Goal: Use online tool/utility: Utilize a website feature to perform a specific function

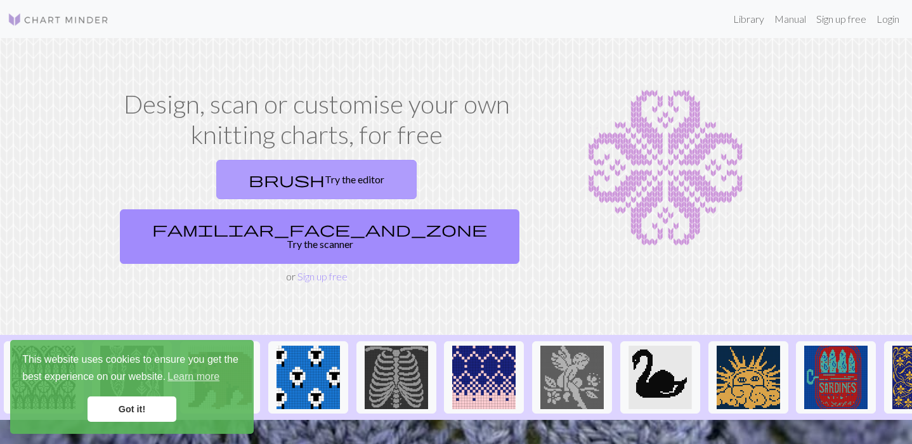
click at [249, 182] on link "brush Try the editor" at bounding box center [316, 179] width 200 height 39
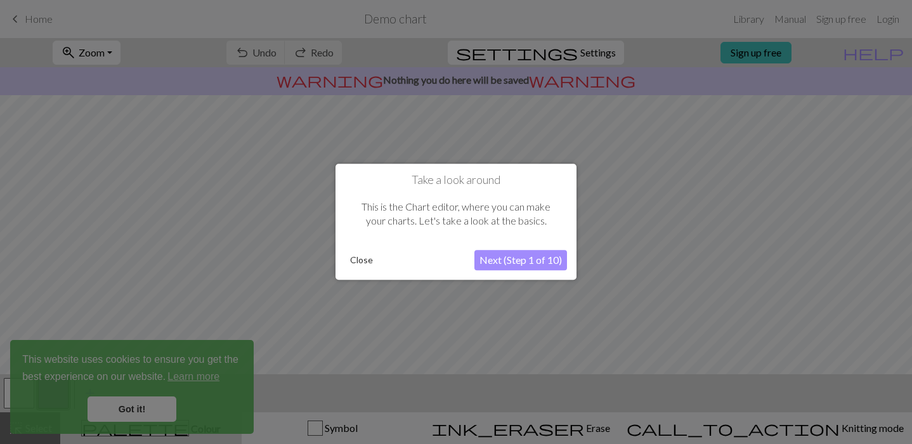
click at [508, 254] on button "Next (Step 1 of 10)" at bounding box center [521, 261] width 93 height 20
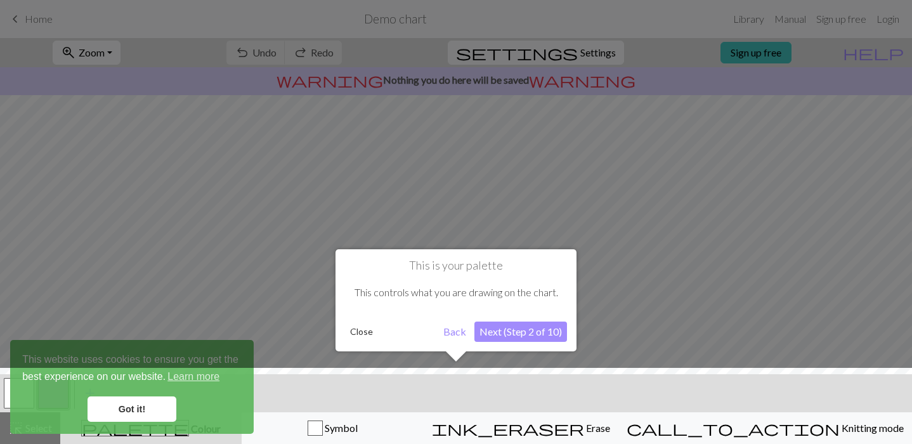
click at [508, 333] on button "Next (Step 2 of 10)" at bounding box center [521, 332] width 93 height 20
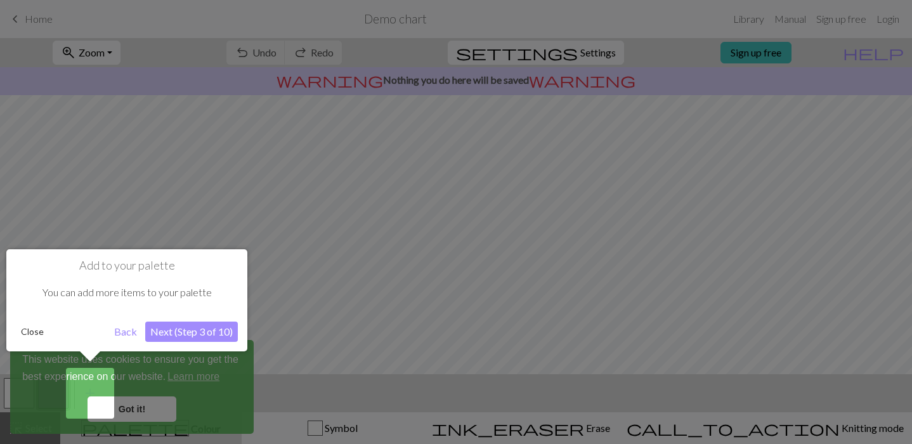
click at [224, 330] on button "Next (Step 3 of 10)" at bounding box center [191, 332] width 93 height 20
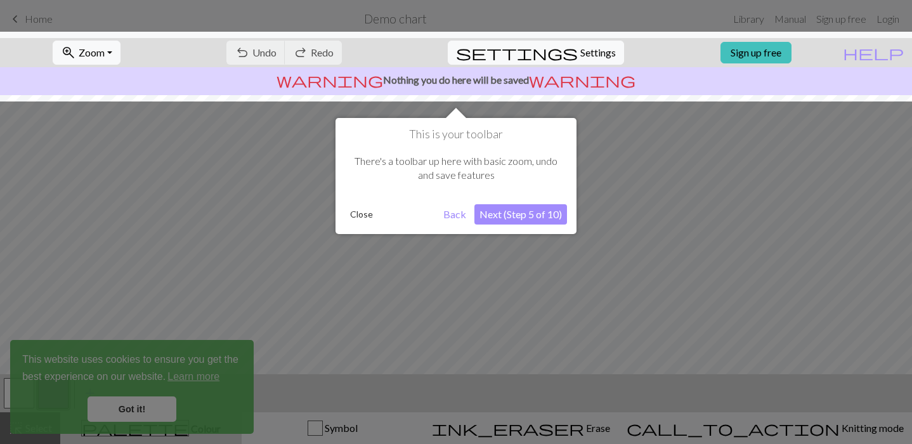
click at [532, 220] on button "Next (Step 5 of 10)" at bounding box center [521, 214] width 93 height 20
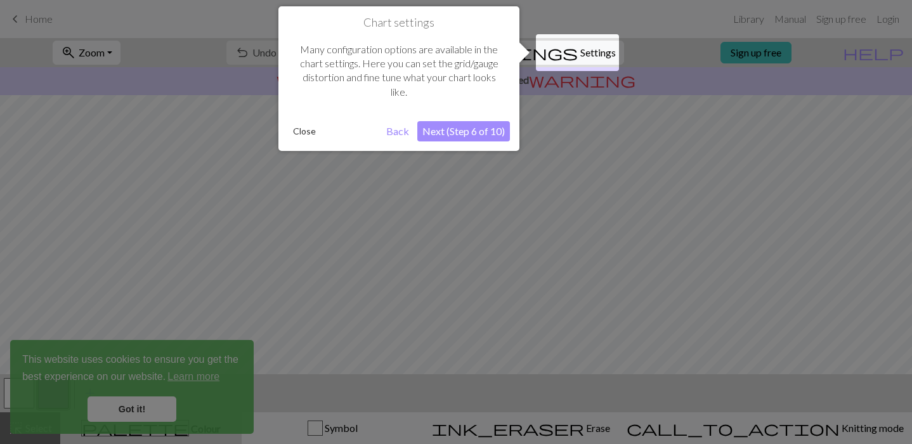
click at [485, 133] on button "Next (Step 6 of 10)" at bounding box center [463, 131] width 93 height 20
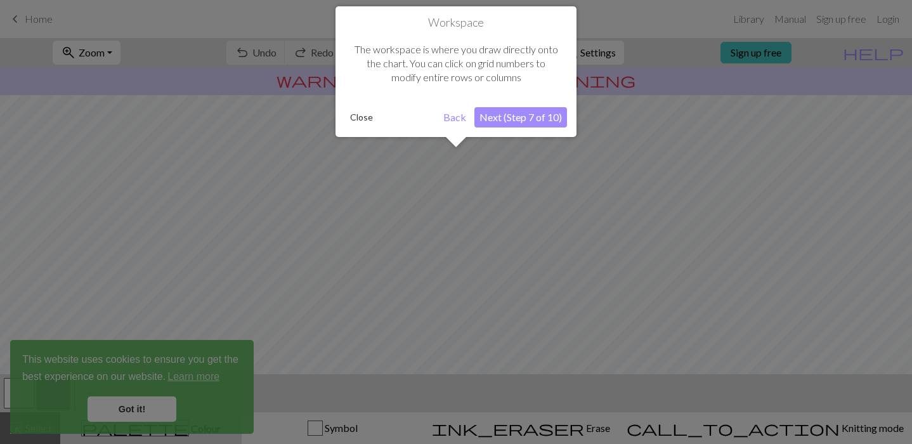
scroll to position [76, 0]
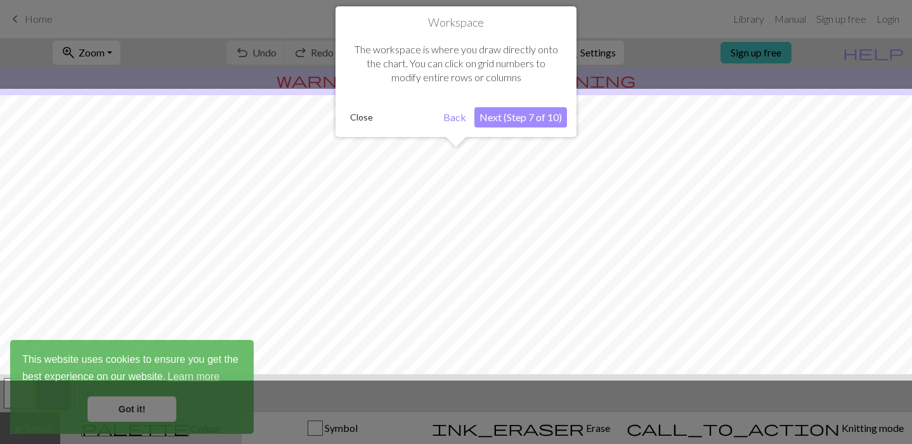
click at [527, 114] on button "Next (Step 7 of 10)" at bounding box center [521, 117] width 93 height 20
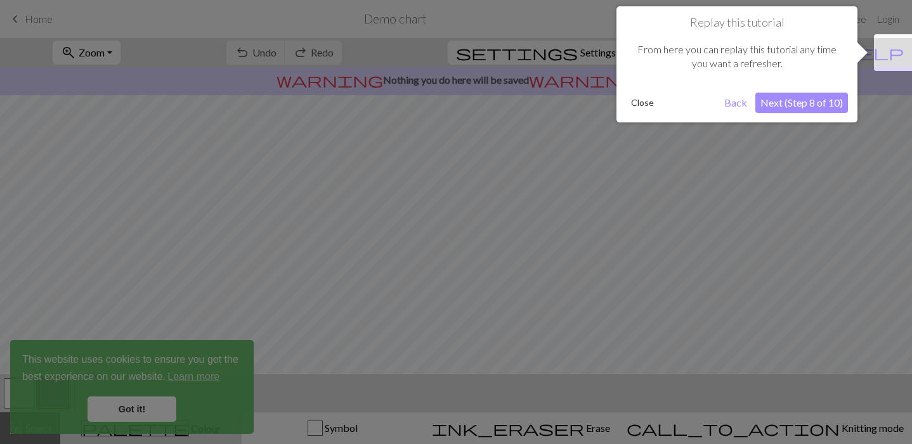
click at [780, 102] on button "Next (Step 8 of 10)" at bounding box center [802, 103] width 93 height 20
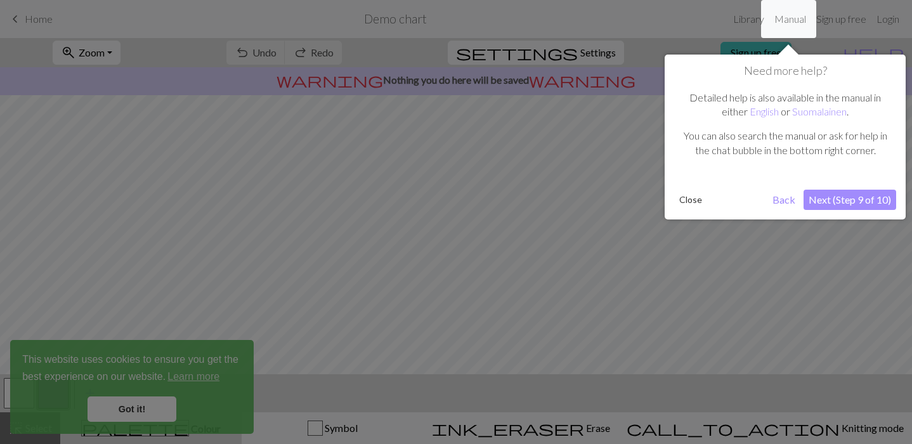
click at [842, 193] on button "Next (Step 9 of 10)" at bounding box center [850, 200] width 93 height 20
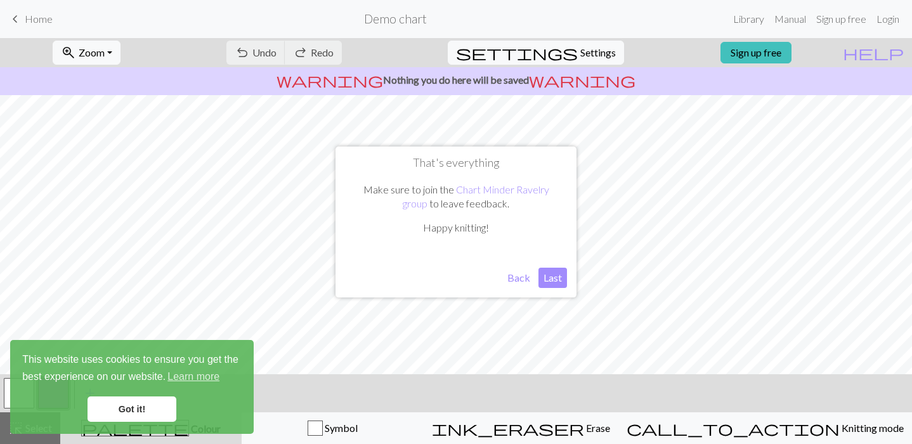
click at [547, 277] on button "Last" at bounding box center [553, 278] width 29 height 20
click at [141, 412] on link "Got it!" at bounding box center [132, 408] width 89 height 25
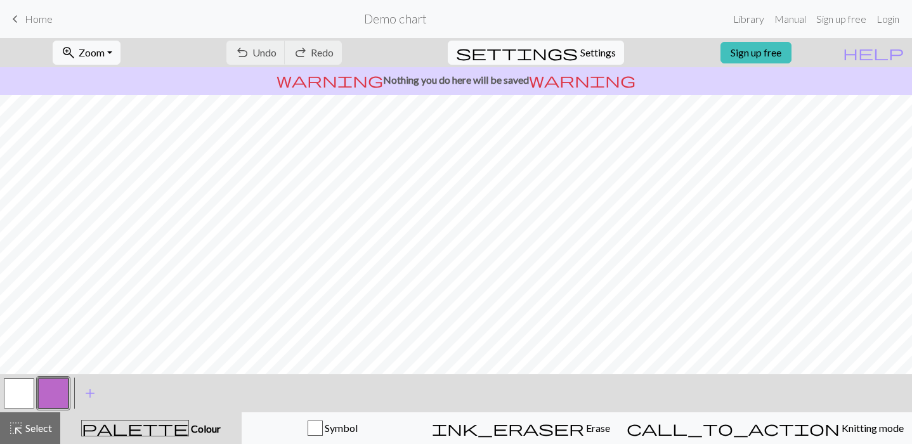
click at [310, 52] on div "undo Undo Undo redo Redo Redo" at bounding box center [284, 52] width 134 height 29
click at [563, 48] on span "settings" at bounding box center [517, 53] width 122 height 18
select select "aran"
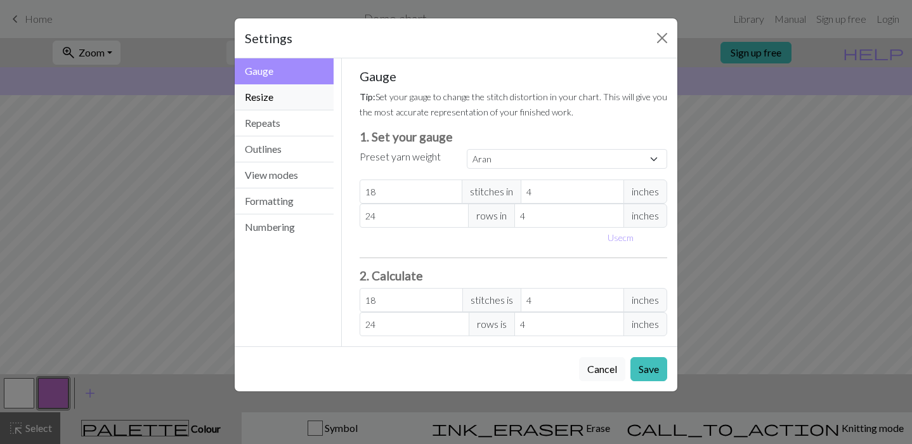
click at [317, 96] on button "Resize" at bounding box center [284, 97] width 99 height 26
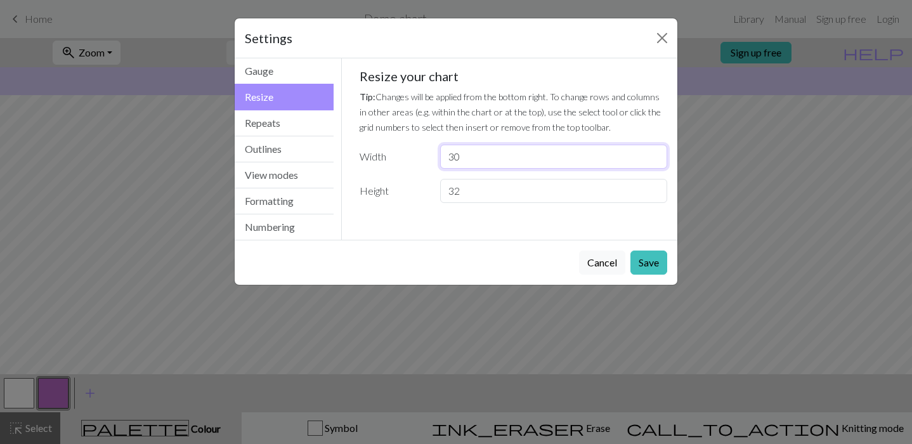
click at [485, 151] on input "30" at bounding box center [553, 157] width 227 height 24
click at [655, 162] on input "29" at bounding box center [553, 157] width 227 height 24
click at [655, 162] on input "28" at bounding box center [553, 157] width 227 height 24
click at [655, 162] on input "27" at bounding box center [553, 157] width 227 height 24
click at [655, 162] on input "26" at bounding box center [553, 157] width 227 height 24
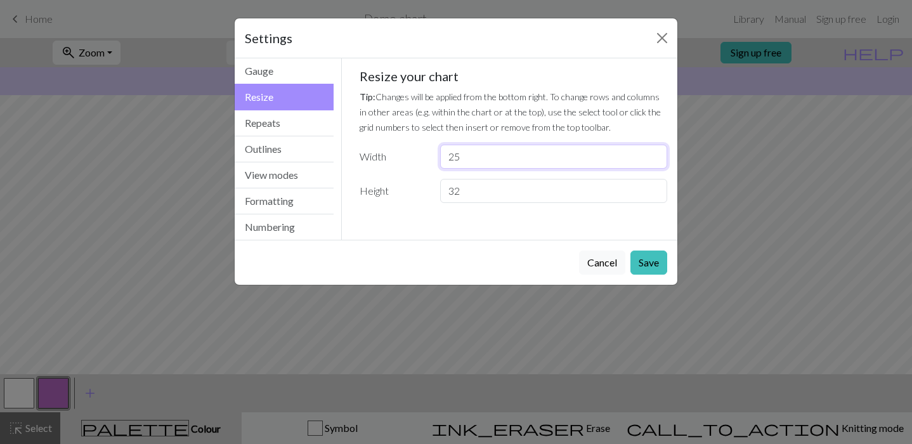
click at [655, 162] on input "25" at bounding box center [553, 157] width 227 height 24
click at [655, 162] on input "24" at bounding box center [553, 157] width 227 height 24
click at [655, 162] on input "23" at bounding box center [553, 157] width 227 height 24
click at [655, 162] on input "22" at bounding box center [553, 157] width 227 height 24
click at [655, 162] on input "21" at bounding box center [553, 157] width 227 height 24
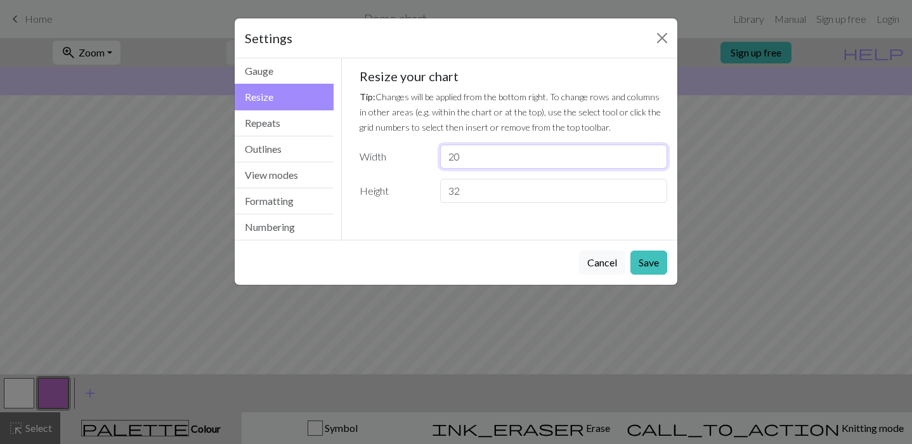
type input "20"
click at [655, 162] on input "20" at bounding box center [553, 157] width 227 height 24
click at [277, 126] on button "Repeats" at bounding box center [284, 123] width 99 height 26
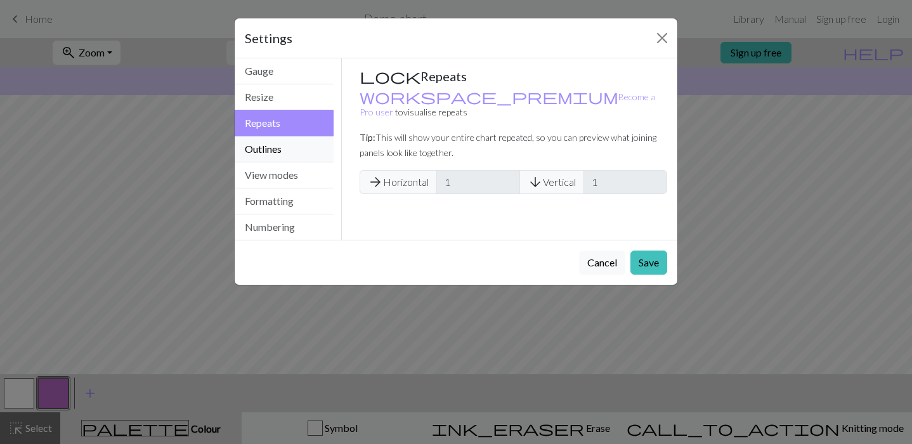
click at [274, 150] on button "Outlines" at bounding box center [284, 149] width 99 height 26
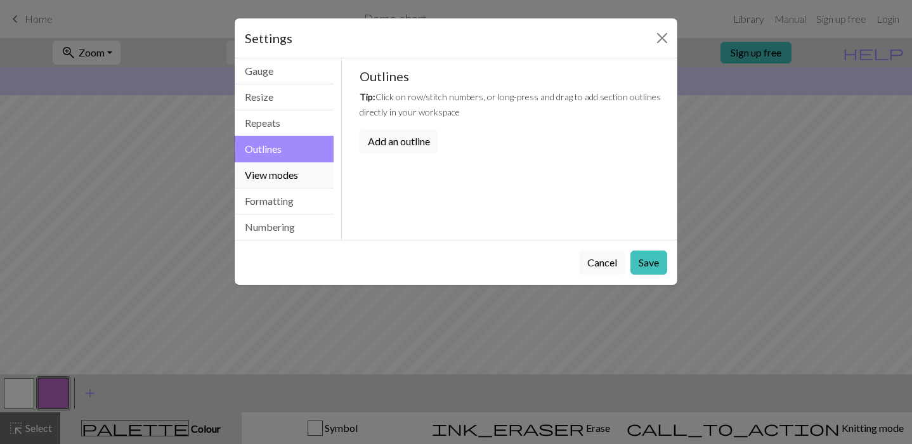
click at [276, 174] on button "View modes" at bounding box center [284, 175] width 99 height 26
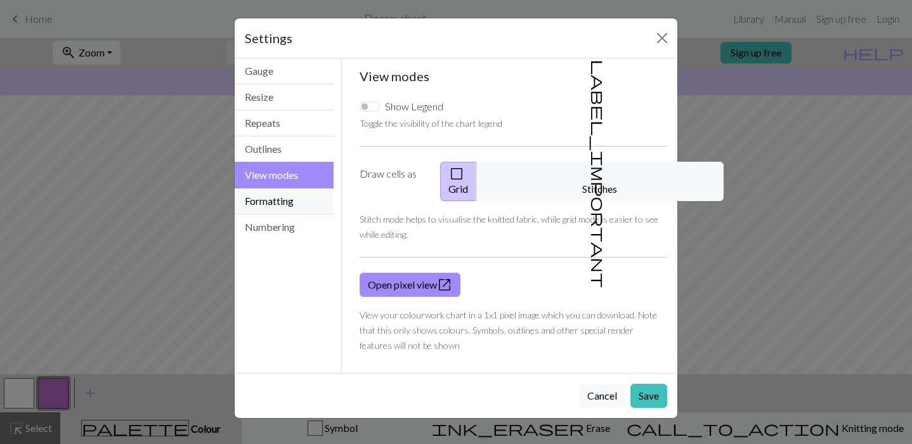
click at [261, 200] on button "Formatting" at bounding box center [284, 201] width 99 height 26
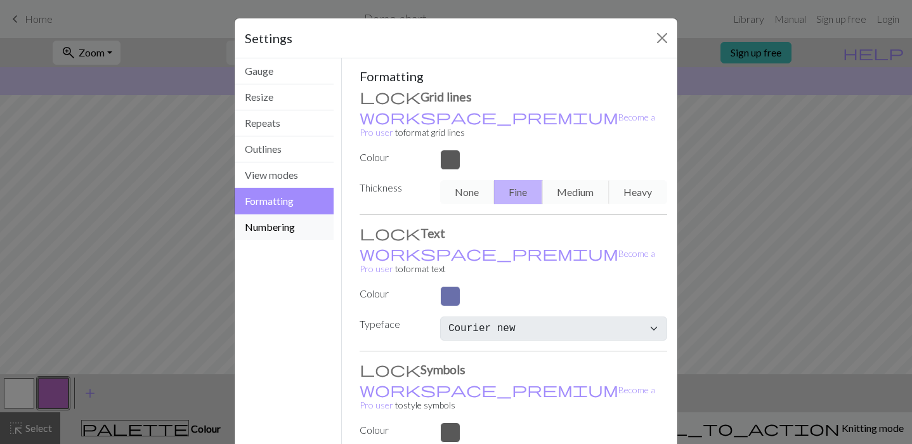
click at [258, 232] on button "Numbering" at bounding box center [284, 226] width 99 height 25
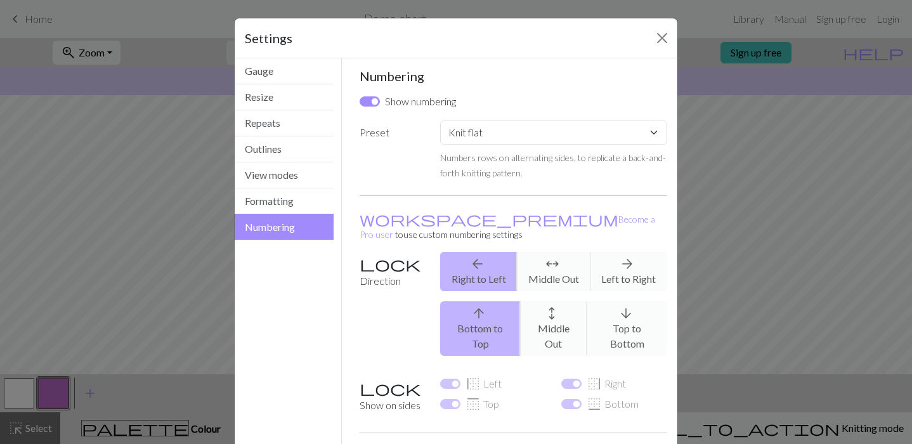
click at [615, 259] on div "arrow_back Right to Left arrows_outward Middle Out arrow_forward Left to Right" at bounding box center [554, 271] width 242 height 39
click at [629, 252] on div "arrow_back Right to Left arrows_outward Middle Out arrow_forward Left to Right" at bounding box center [554, 271] width 242 height 39
click at [625, 252] on div "arrow_back Right to Left arrows_outward Middle Out arrow_forward Left to Right" at bounding box center [554, 271] width 242 height 39
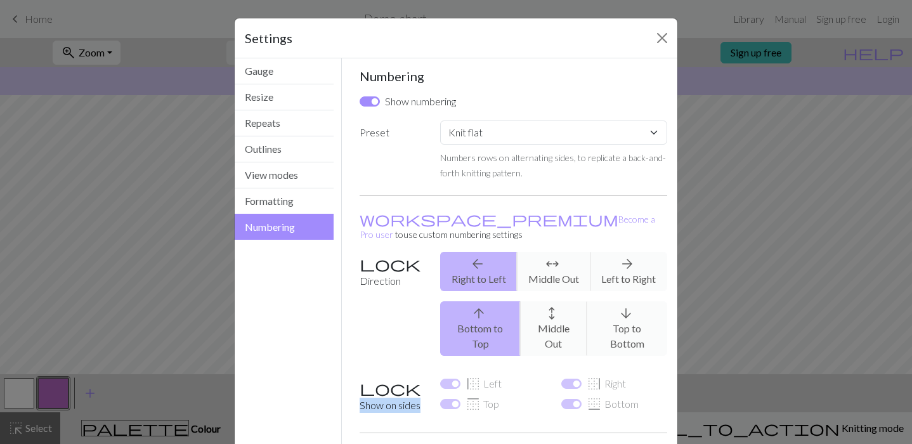
click at [624, 252] on div "arrow_back Right to Left arrows_outward Middle Out arrow_forward Left to Right" at bounding box center [554, 271] width 242 height 39
click at [367, 252] on label "Direction" at bounding box center [392, 309] width 81 height 114
click at [504, 129] on select "Custom Knit flat Knit in the round Lace knitting Cross stitch" at bounding box center [553, 133] width 227 height 24
click at [440, 121] on select "Custom Knit flat Knit in the round Lace knitting Cross stitch" at bounding box center [553, 133] width 227 height 24
click at [457, 127] on select "Custom Knit flat Knit in the round Lace knitting Cross stitch" at bounding box center [553, 133] width 227 height 24
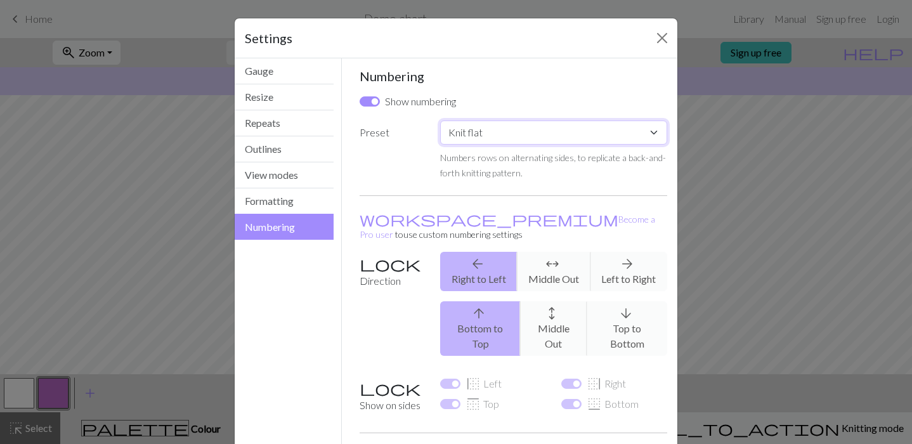
select select "lace"
click at [440, 121] on select "Custom Knit flat Knit in the round Lace knitting Cross stitch" at bounding box center [553, 133] width 227 height 24
checkbox input "false"
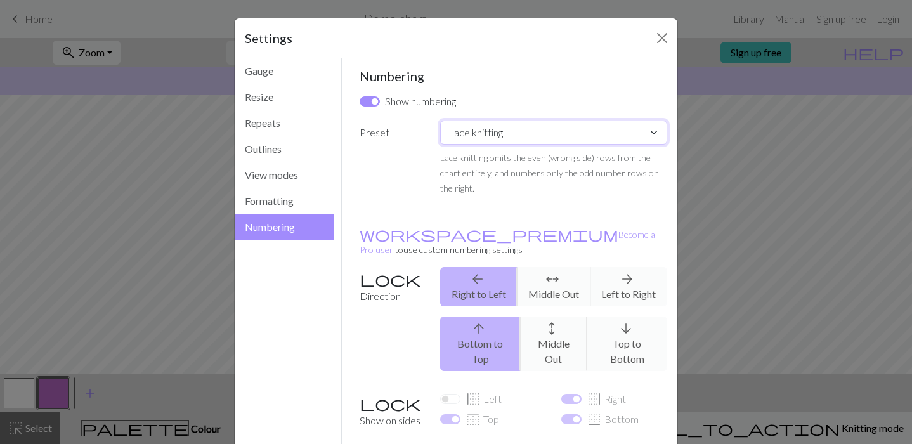
click at [570, 141] on select "Custom Knit flat Knit in the round Lace knitting Cross stitch" at bounding box center [553, 133] width 227 height 24
select select "flat"
click at [440, 121] on select "Custom Knit flat Knit in the round Lace knitting Cross stitch" at bounding box center [553, 133] width 227 height 24
checkbox input "true"
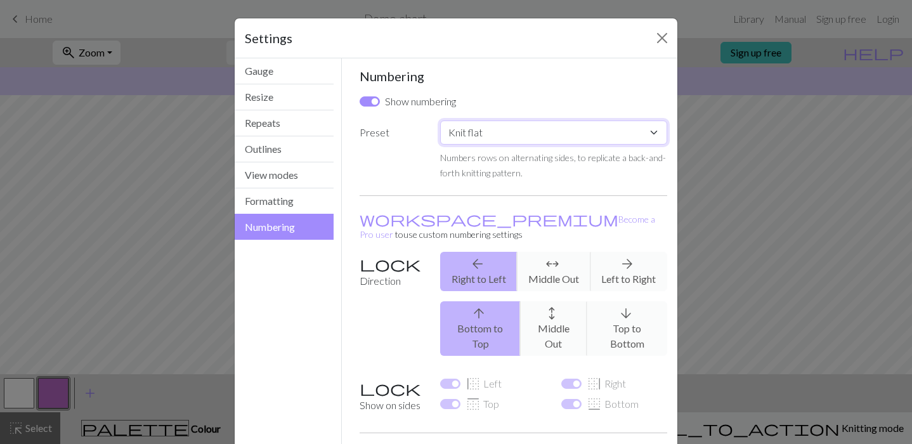
click at [570, 134] on select "Custom Knit flat Knit in the round Lace knitting Cross stitch" at bounding box center [553, 133] width 227 height 24
select select "lace"
click at [440, 121] on select "Custom Knit flat Knit in the round Lace knitting Cross stitch" at bounding box center [553, 133] width 227 height 24
checkbox input "false"
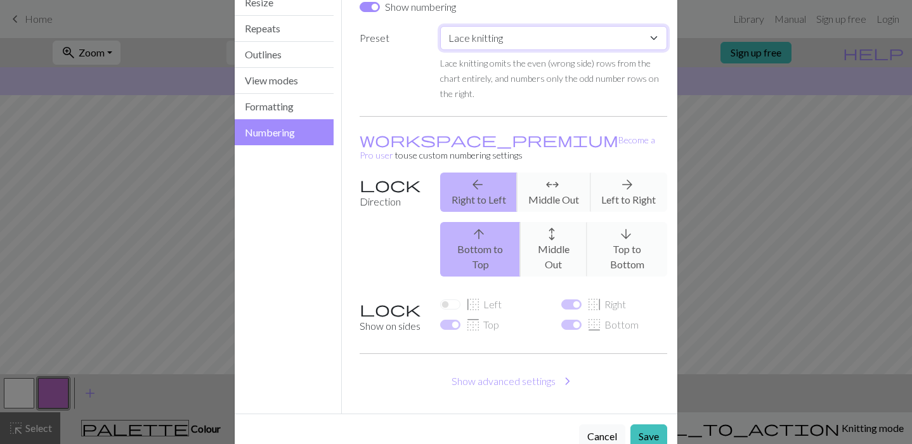
scroll to position [96, 0]
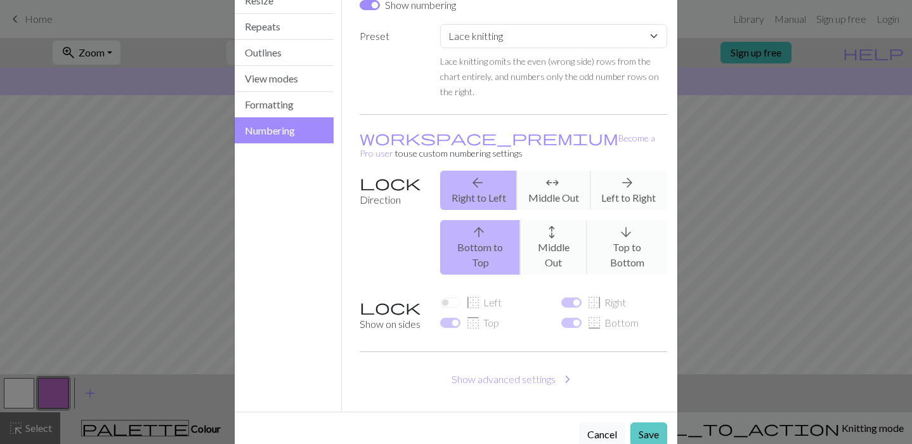
click at [662, 423] on button "Save" at bounding box center [649, 435] width 37 height 24
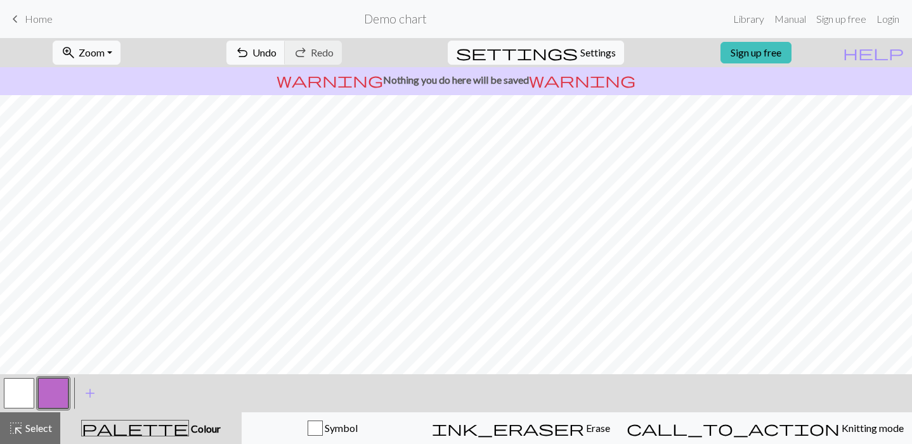
click at [20, 396] on button "button" at bounding box center [19, 393] width 30 height 30
click at [561, 59] on span "settings" at bounding box center [517, 53] width 122 height 18
select select "lace"
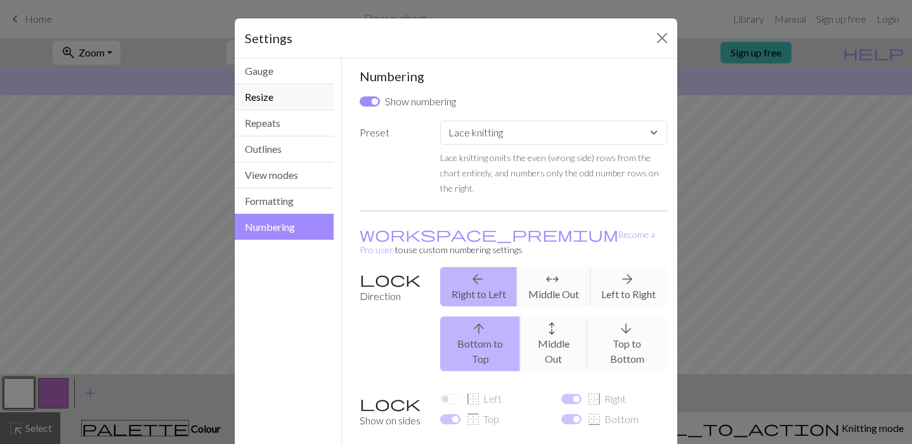
click at [284, 102] on button "Resize" at bounding box center [284, 97] width 99 height 26
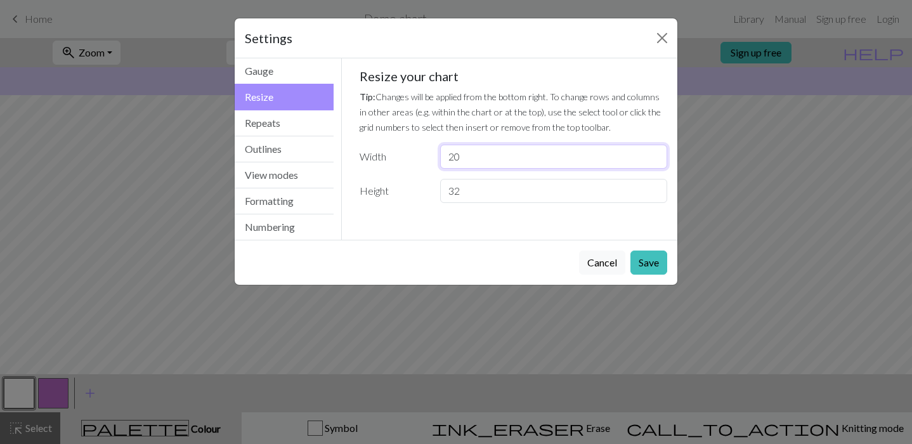
drag, startPoint x: 549, startPoint y: 159, endPoint x: 406, endPoint y: 161, distance: 142.8
click at [406, 161] on div "Width 20" at bounding box center [514, 157] width 324 height 24
type input "3"
type input "40"
click at [641, 257] on button "Save" at bounding box center [649, 263] width 37 height 24
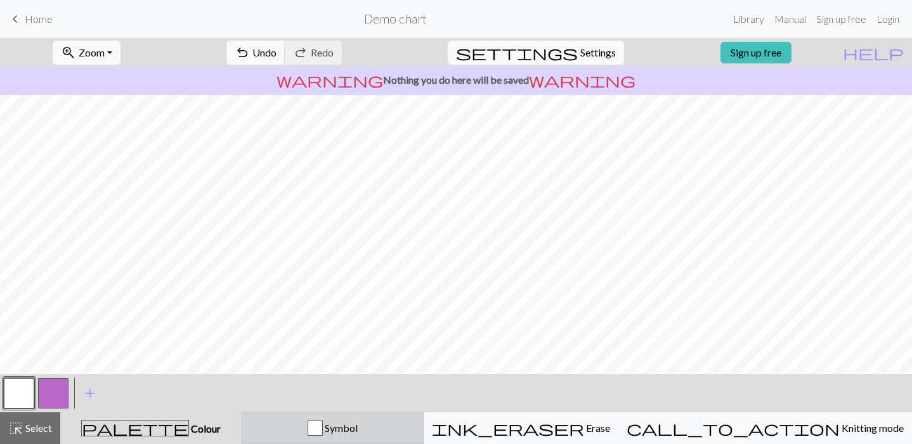
click at [323, 425] on div "button" at bounding box center [315, 428] width 15 height 15
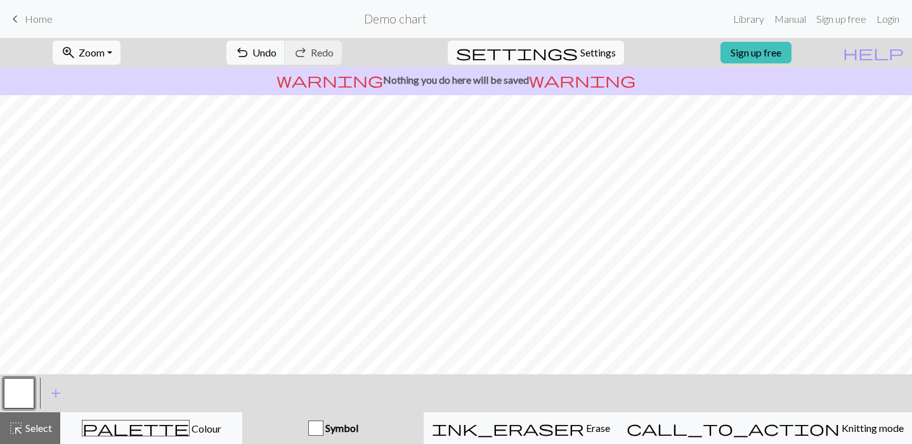
click at [324, 426] on div "button" at bounding box center [315, 428] width 15 height 15
click at [30, 417] on button "highlight_alt Select Select" at bounding box center [30, 428] width 60 height 32
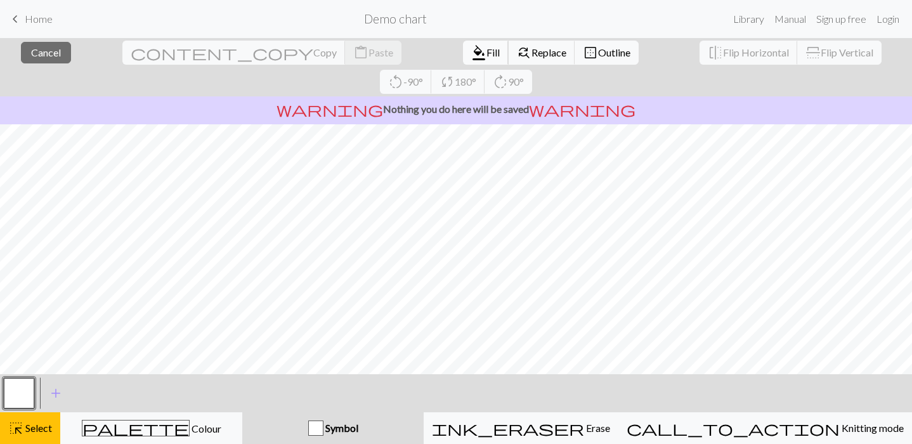
click at [487, 55] on span "Fill" at bounding box center [493, 52] width 13 height 12
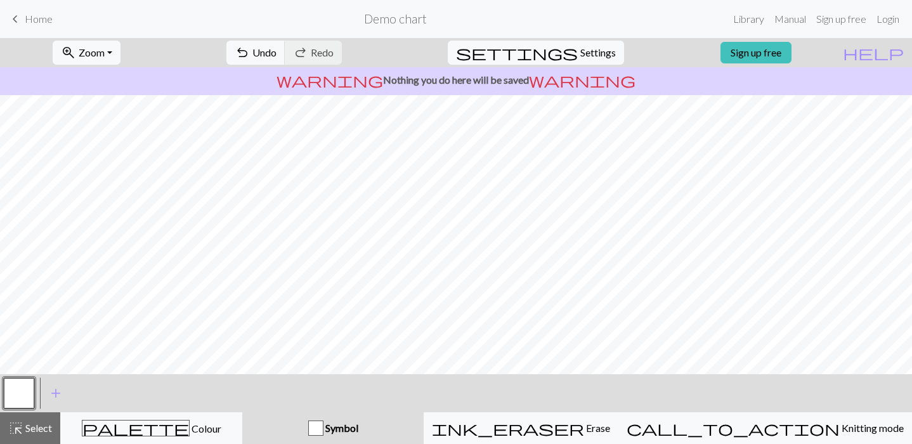
click at [353, 424] on div "Symbol" at bounding box center [333, 428] width 166 height 15
click at [324, 421] on div "button" at bounding box center [315, 428] width 15 height 15
click at [324, 426] on div "button" at bounding box center [315, 428] width 15 height 15
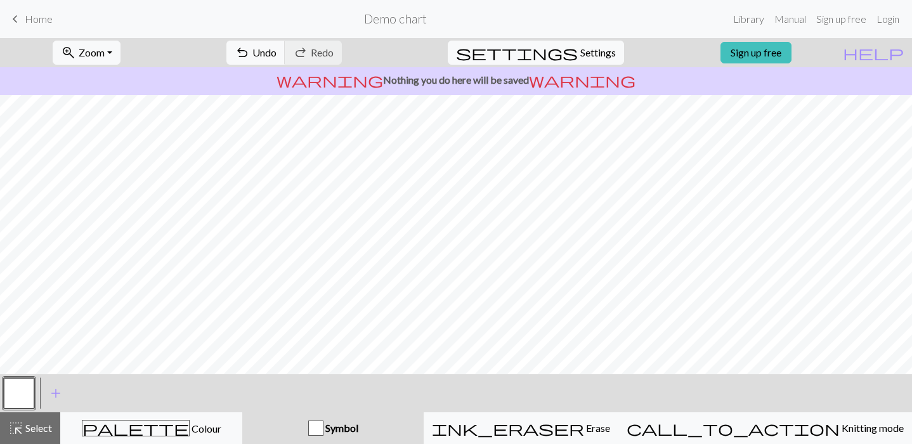
click at [23, 385] on button "button" at bounding box center [19, 393] width 30 height 30
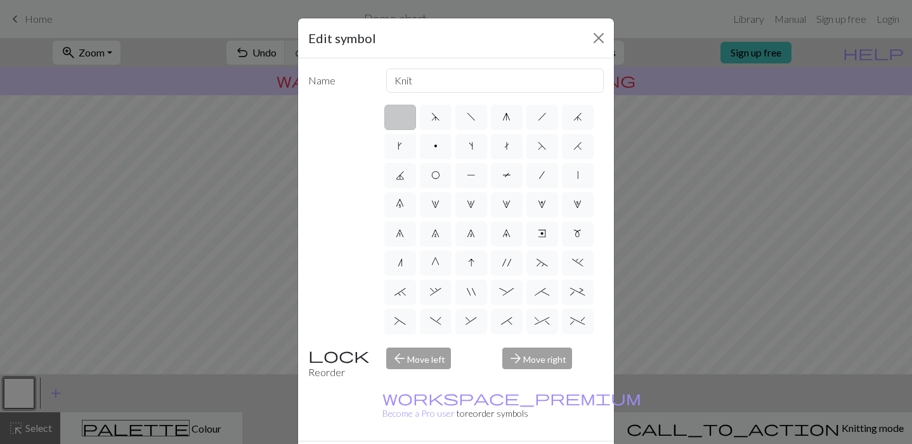
click at [537, 360] on div "arrow_forward Move right" at bounding box center [553, 364] width 117 height 32
click at [540, 360] on div "arrow_forward Move right" at bounding box center [553, 364] width 117 height 32
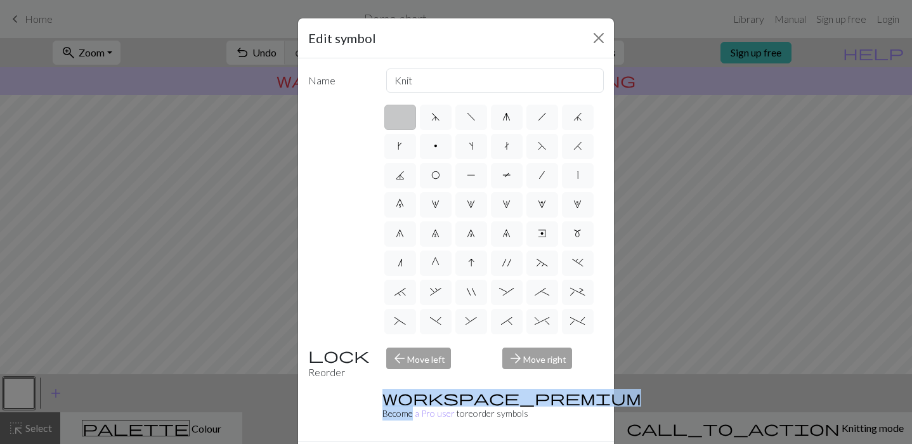
click at [540, 360] on div "arrow_forward Move right" at bounding box center [553, 364] width 117 height 32
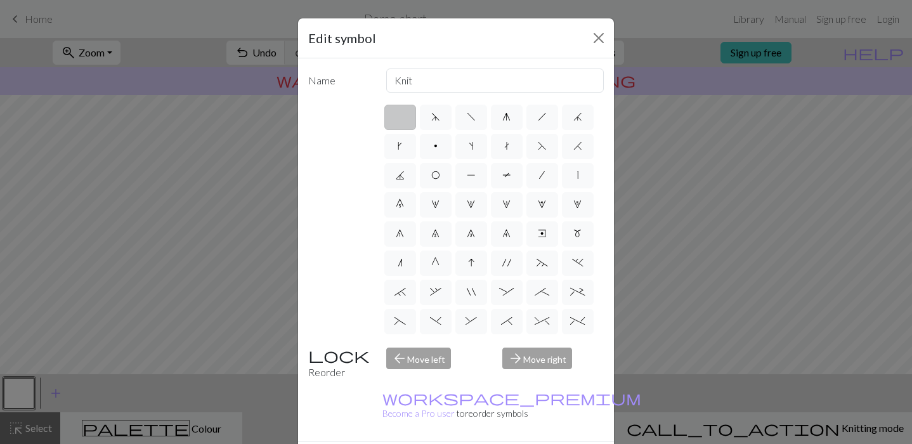
click at [427, 357] on div "arrow_back Move left" at bounding box center [437, 364] width 117 height 32
click at [426, 357] on div "arrow_back Move left" at bounding box center [437, 364] width 117 height 32
click at [551, 363] on div "arrow_forward Move right" at bounding box center [553, 364] width 117 height 32
click at [551, 358] on div "arrow_forward Move right" at bounding box center [553, 364] width 117 height 32
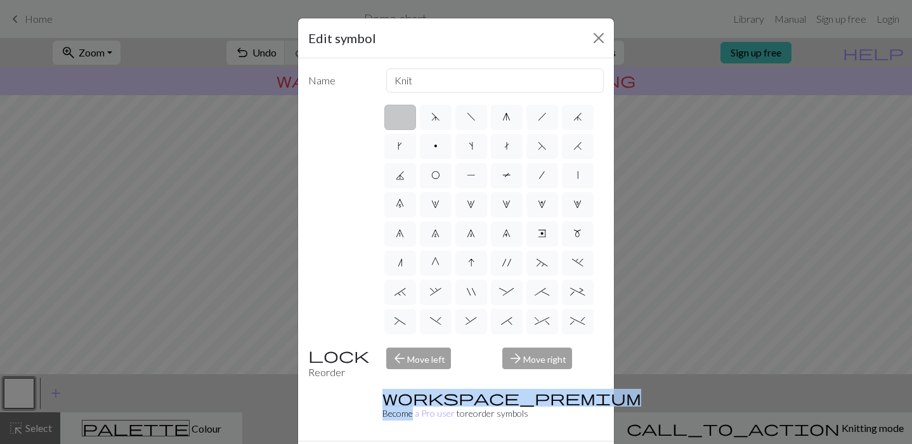
click at [551, 358] on div "arrow_forward Move right" at bounding box center [553, 364] width 117 height 32
click at [435, 259] on span "G" at bounding box center [435, 263] width 8 height 10
click at [435, 259] on input "G" at bounding box center [435, 259] width 8 height 8
radio input "true"
type input "psso"
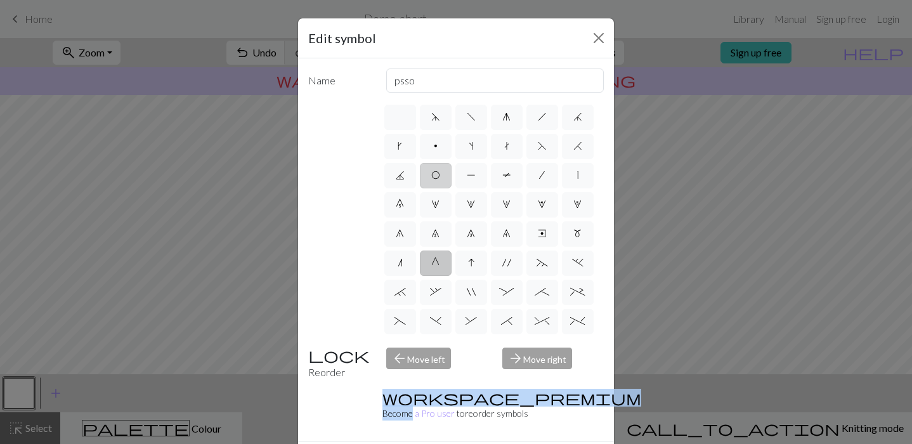
click at [438, 182] on label "O" at bounding box center [436, 175] width 32 height 25
click at [438, 176] on input "O" at bounding box center [435, 171] width 8 height 8
radio input "true"
type input "yo"
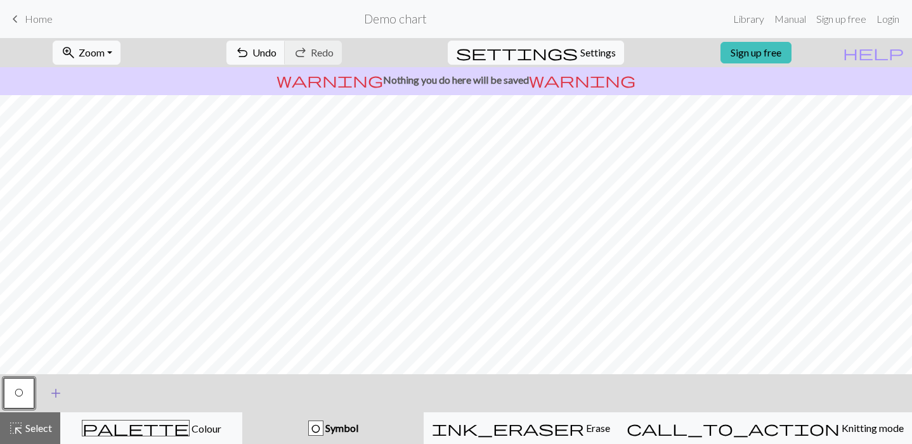
click at [50, 393] on span "add" at bounding box center [55, 393] width 15 height 18
click at [56, 392] on button "button" at bounding box center [53, 393] width 30 height 30
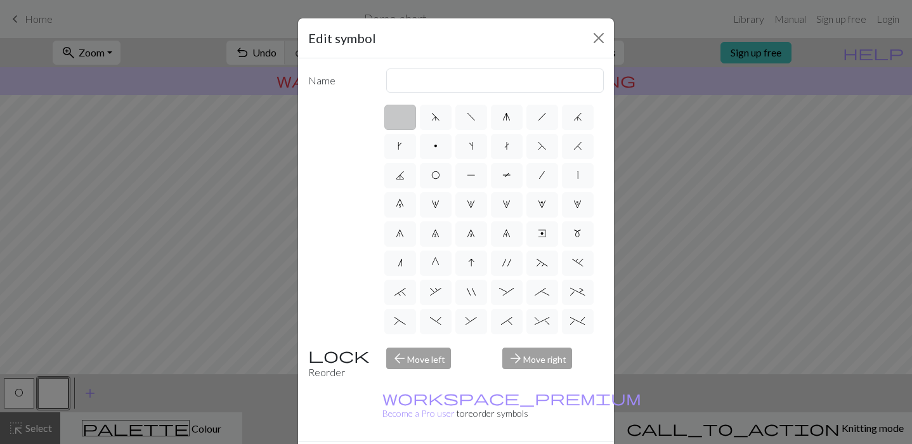
click at [407, 114] on label at bounding box center [400, 117] width 32 height 25
click at [407, 114] on input "radio" at bounding box center [404, 113] width 8 height 8
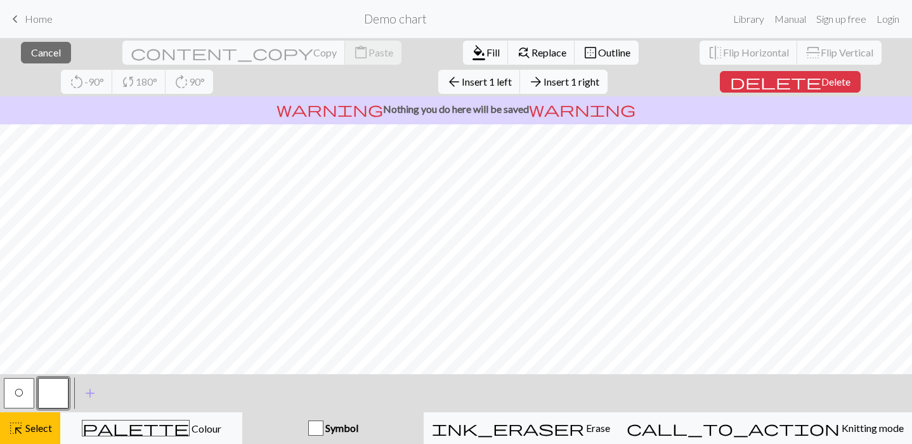
click at [544, 81] on span "Insert 1 right" at bounding box center [572, 81] width 56 height 12
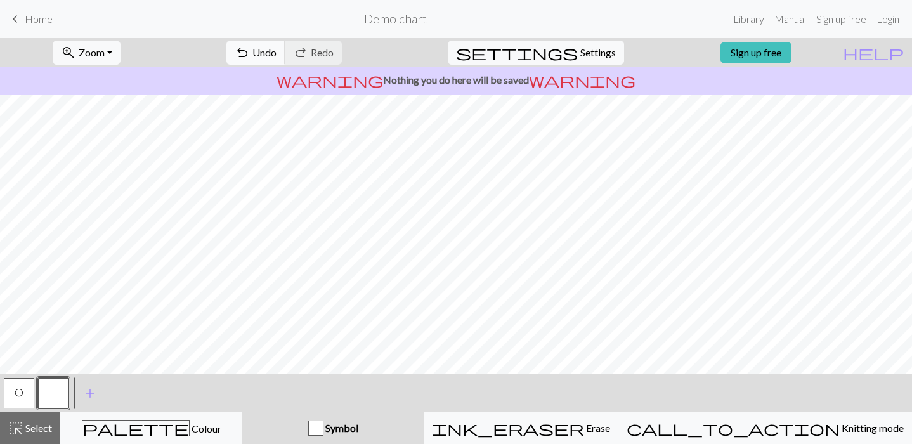
click at [250, 46] on span "undo" at bounding box center [242, 53] width 15 height 18
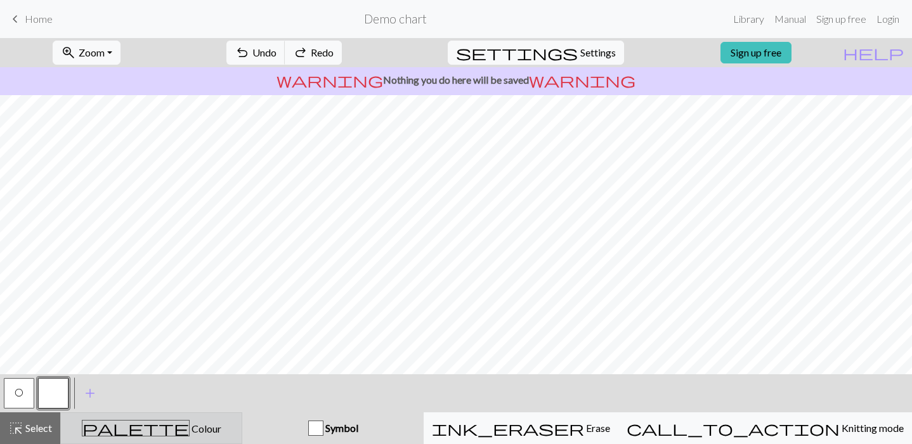
click at [139, 428] on div "palette Colour Colour" at bounding box center [152, 428] width 166 height 16
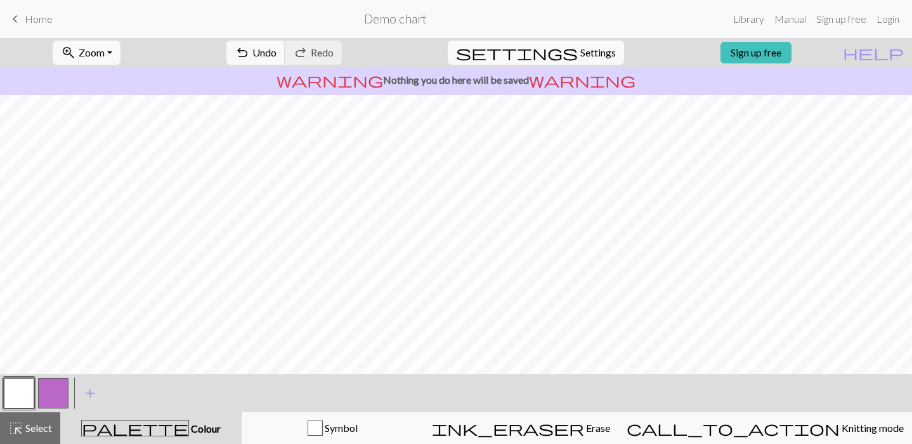
click at [45, 389] on button "button" at bounding box center [53, 393] width 30 height 30
click at [25, 391] on button "button" at bounding box center [19, 393] width 30 height 30
click at [55, 405] on button "button" at bounding box center [53, 393] width 30 height 30
click at [23, 391] on button "button" at bounding box center [19, 393] width 30 height 30
click at [53, 390] on button "button" at bounding box center [53, 393] width 30 height 30
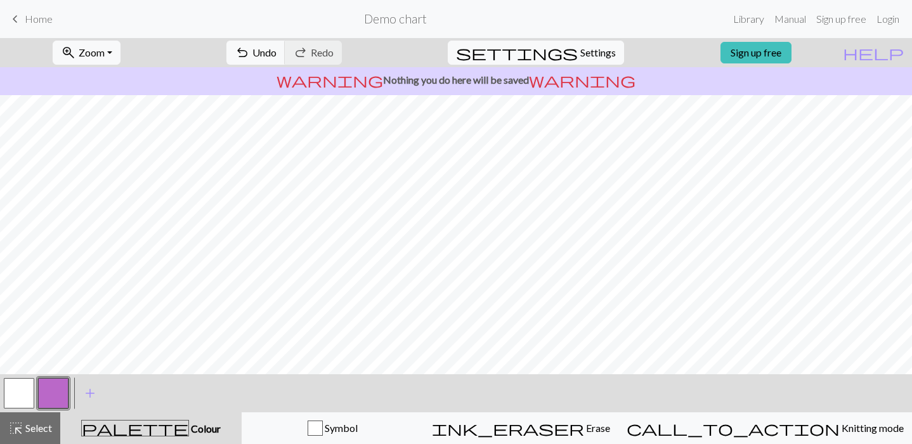
click at [22, 384] on button "button" at bounding box center [19, 393] width 30 height 30
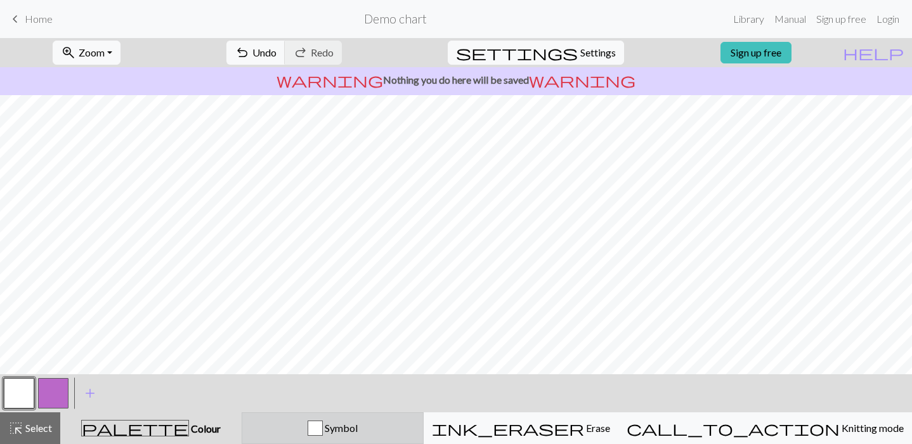
click at [358, 425] on span "Symbol" at bounding box center [340, 428] width 35 height 12
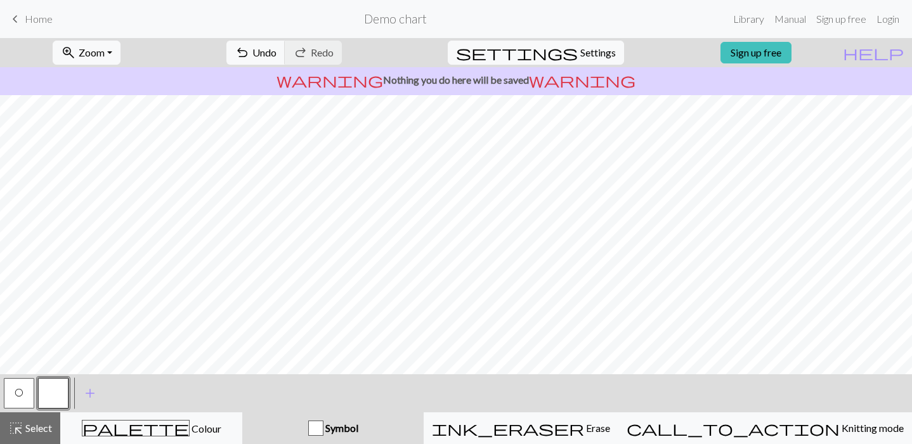
click at [19, 393] on span "O" at bounding box center [19, 393] width 9 height 10
click at [42, 396] on button "button" at bounding box center [53, 393] width 30 height 30
click at [25, 397] on button "O" at bounding box center [19, 393] width 30 height 30
click at [48, 393] on button "button" at bounding box center [53, 393] width 30 height 30
click at [23, 396] on span "O" at bounding box center [19, 393] width 9 height 10
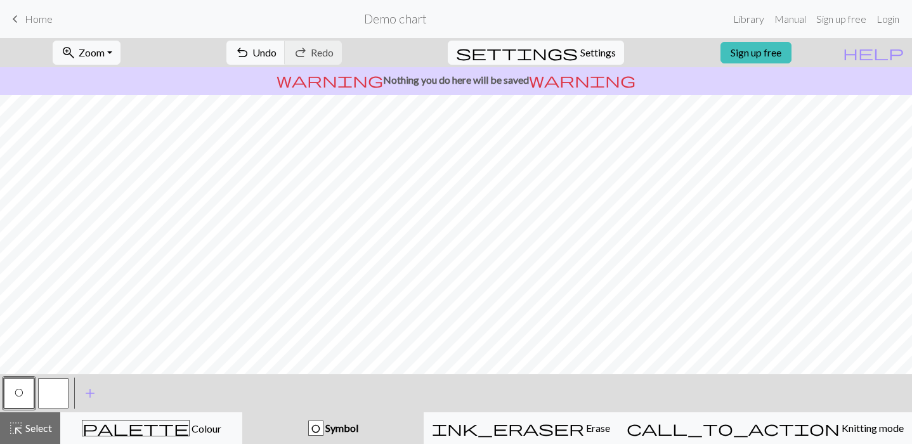
click at [47, 382] on button "button" at bounding box center [53, 393] width 30 height 30
click at [16, 390] on span "O" at bounding box center [19, 393] width 9 height 10
click at [37, 424] on span "Select" at bounding box center [37, 428] width 29 height 12
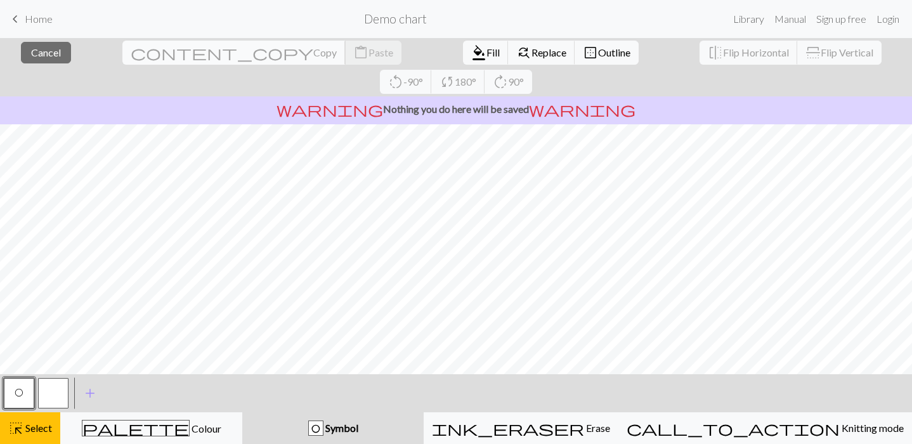
click at [313, 50] on span "Copy" at bounding box center [324, 52] width 23 height 12
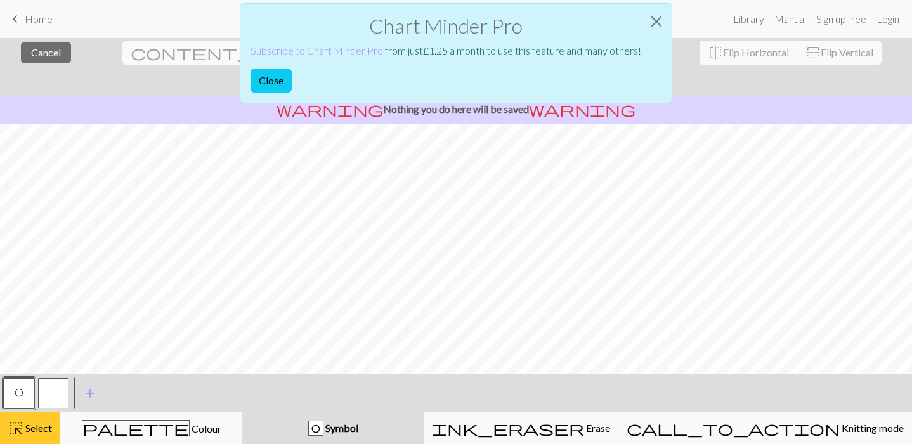
click at [39, 437] on button "highlight_alt Select Select" at bounding box center [30, 428] width 60 height 32
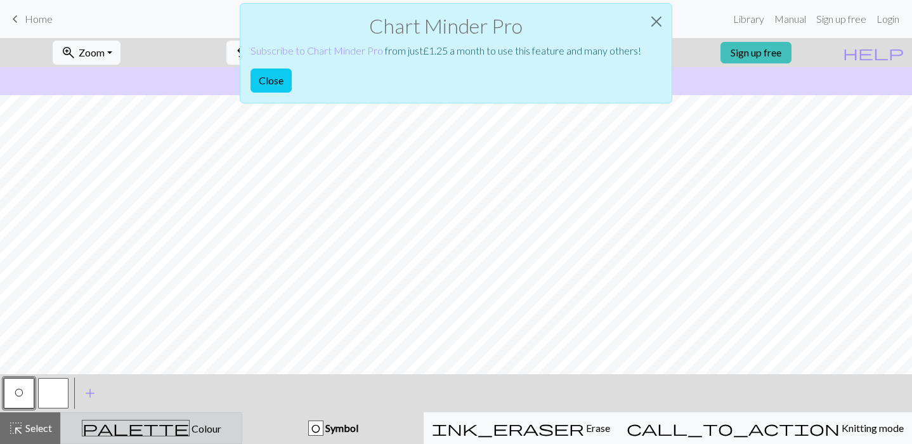
click at [147, 426] on span "palette" at bounding box center [135, 428] width 107 height 18
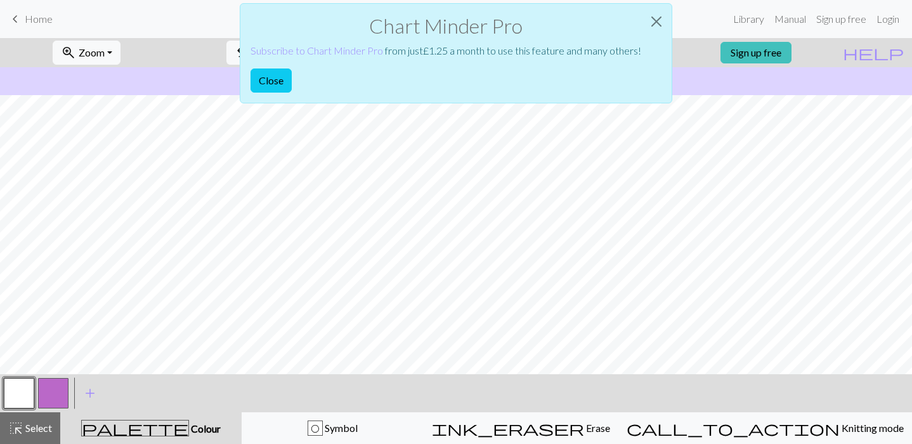
click at [60, 396] on button "button" at bounding box center [53, 393] width 30 height 30
click at [15, 393] on button "button" at bounding box center [19, 393] width 30 height 30
click at [55, 391] on button "button" at bounding box center [53, 393] width 30 height 30
click at [12, 399] on button "button" at bounding box center [19, 393] width 30 height 30
click at [60, 391] on button "button" at bounding box center [53, 393] width 30 height 30
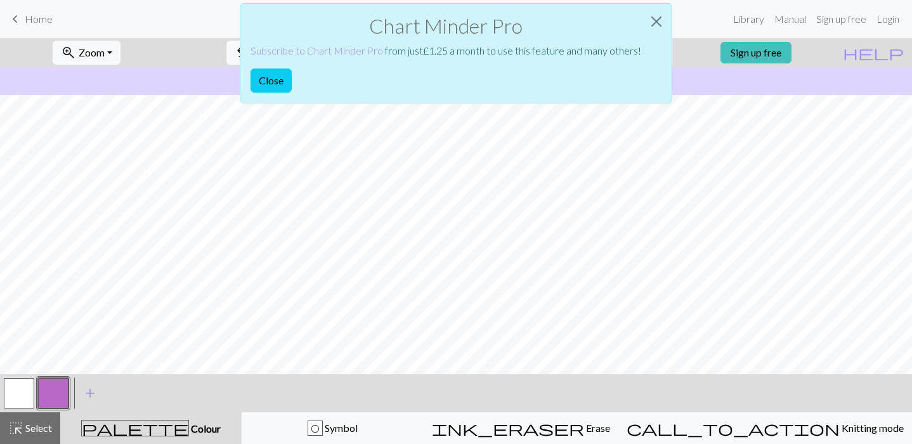
click at [13, 390] on button "button" at bounding box center [19, 393] width 30 height 30
click at [51, 396] on button "button" at bounding box center [53, 393] width 30 height 30
click at [17, 386] on button "button" at bounding box center [19, 393] width 30 height 30
click at [56, 389] on button "button" at bounding box center [53, 393] width 30 height 30
click at [25, 379] on button "button" at bounding box center [19, 393] width 30 height 30
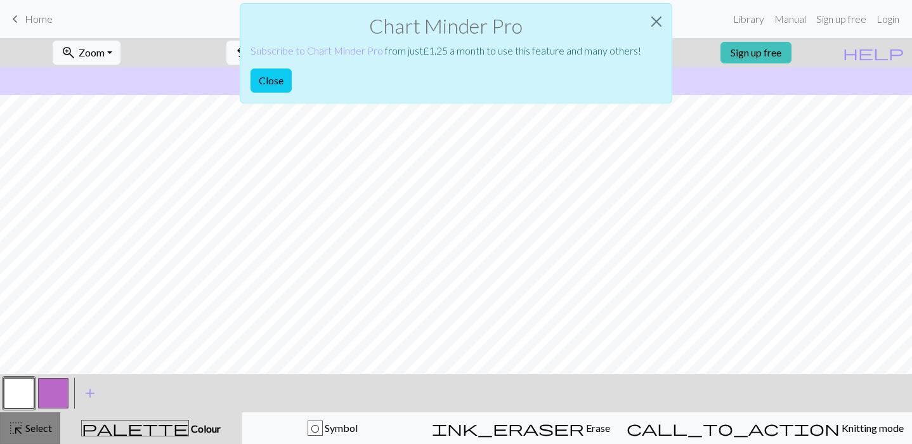
click at [41, 431] on span "Select" at bounding box center [37, 428] width 29 height 12
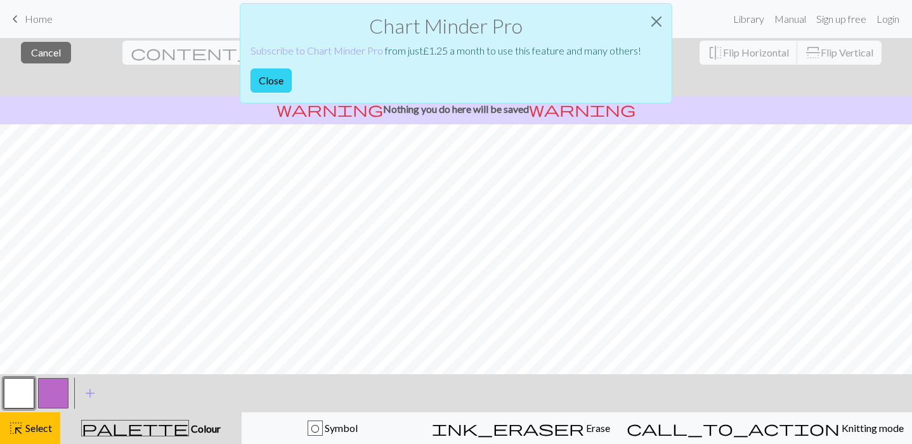
click at [279, 77] on button "Close" at bounding box center [271, 81] width 41 height 24
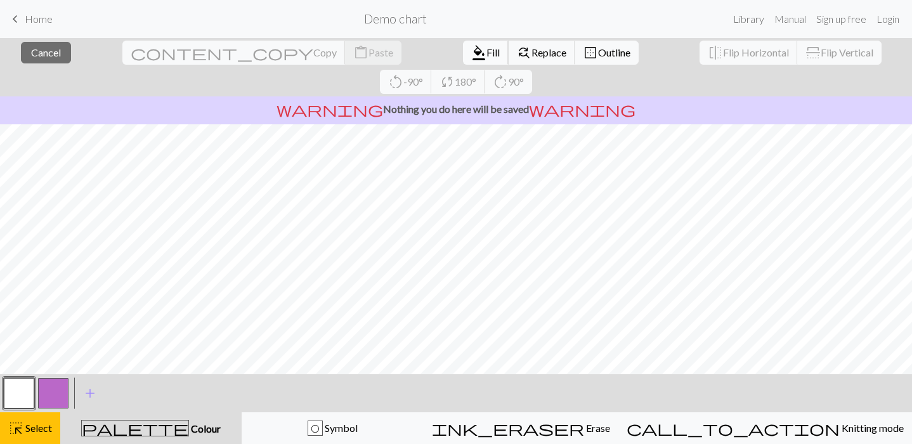
click at [487, 51] on span "Fill" at bounding box center [493, 52] width 13 height 12
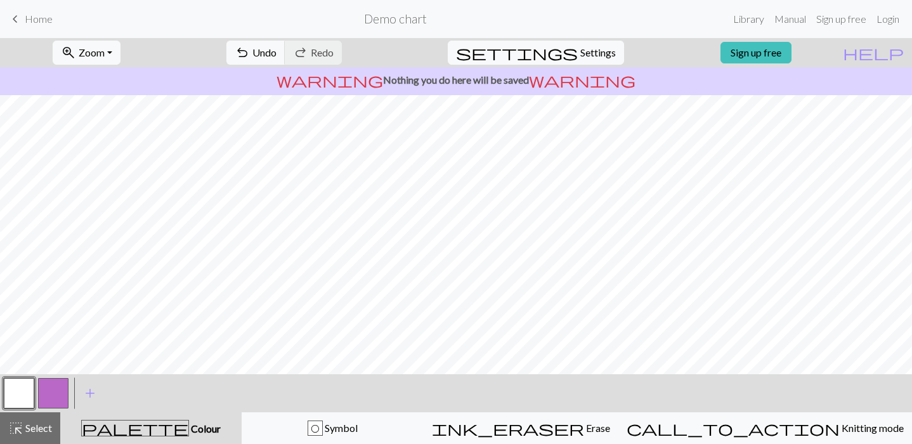
click at [48, 400] on button "button" at bounding box center [53, 393] width 30 height 30
click at [13, 397] on button "button" at bounding box center [19, 393] width 30 height 30
click at [62, 388] on button "button" at bounding box center [53, 393] width 30 height 30
click at [18, 383] on button "button" at bounding box center [19, 393] width 30 height 30
click at [62, 390] on button "button" at bounding box center [53, 393] width 30 height 30
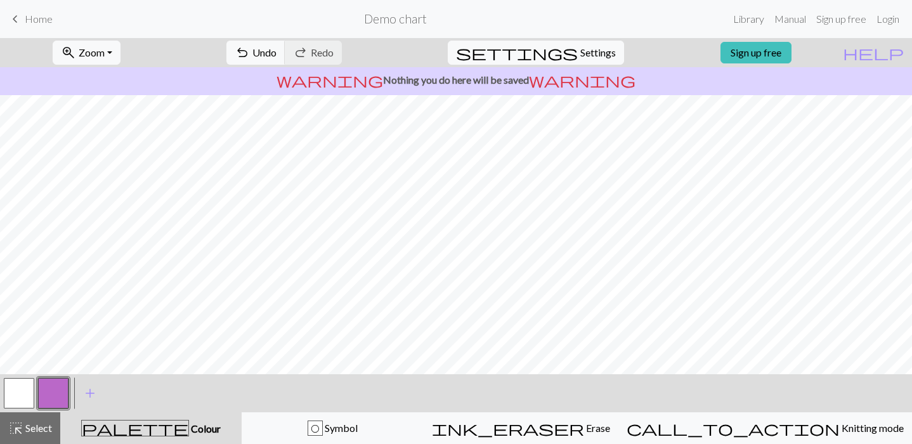
click at [13, 393] on button "button" at bounding box center [19, 393] width 30 height 30
click at [56, 402] on button "button" at bounding box center [53, 393] width 30 height 30
click at [13, 384] on button "button" at bounding box center [19, 393] width 30 height 30
click at [60, 394] on button "button" at bounding box center [53, 393] width 30 height 30
click at [27, 384] on button "button" at bounding box center [19, 393] width 30 height 30
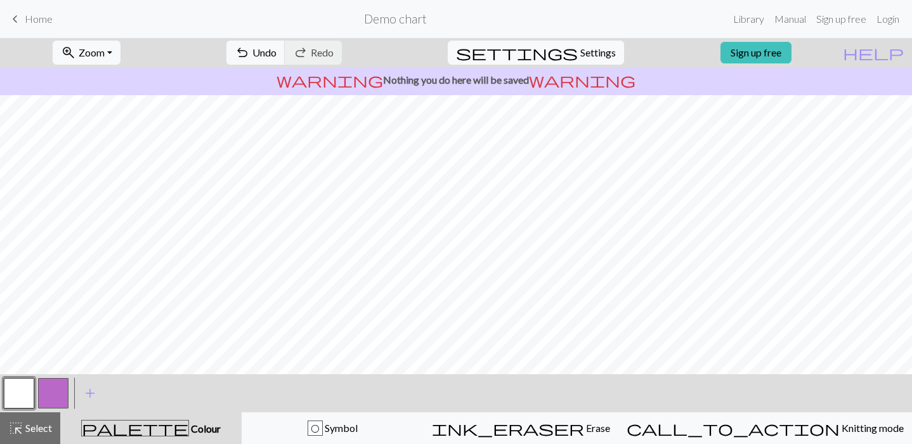
click at [43, 380] on button "button" at bounding box center [53, 393] width 30 height 30
click at [20, 390] on button "button" at bounding box center [19, 393] width 30 height 30
click at [63, 395] on button "button" at bounding box center [53, 393] width 30 height 30
click at [22, 396] on button "button" at bounding box center [19, 393] width 30 height 30
click at [52, 384] on button "button" at bounding box center [53, 393] width 30 height 30
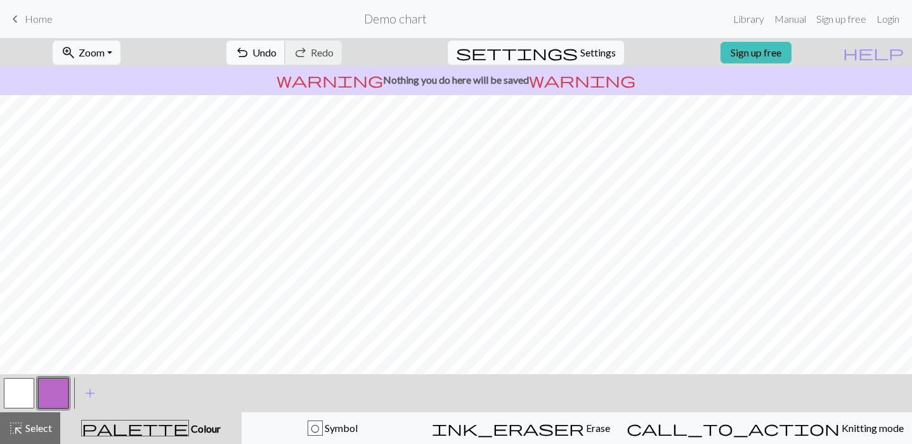
click at [250, 53] on span "undo" at bounding box center [242, 53] width 15 height 18
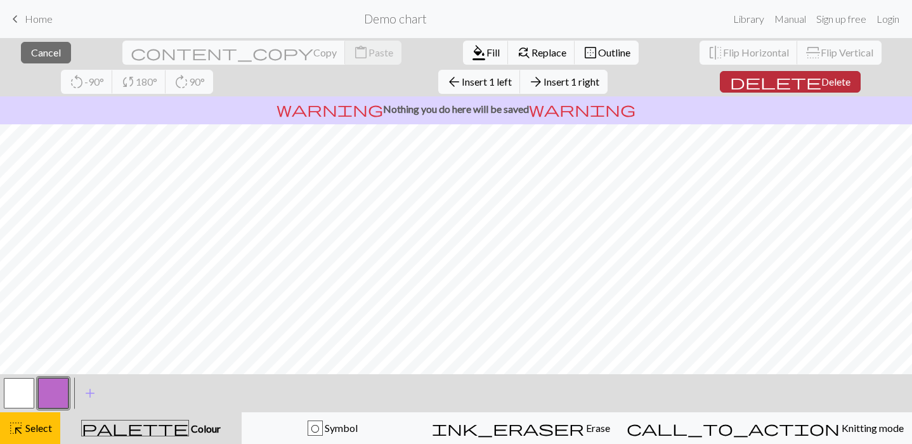
click at [822, 84] on span "Delete" at bounding box center [836, 81] width 29 height 12
click at [720, 91] on button "delete Delete" at bounding box center [790, 82] width 141 height 22
click at [822, 82] on span "Delete" at bounding box center [836, 81] width 29 height 12
click at [450, 84] on span "Insert 1 above" at bounding box center [481, 81] width 62 height 12
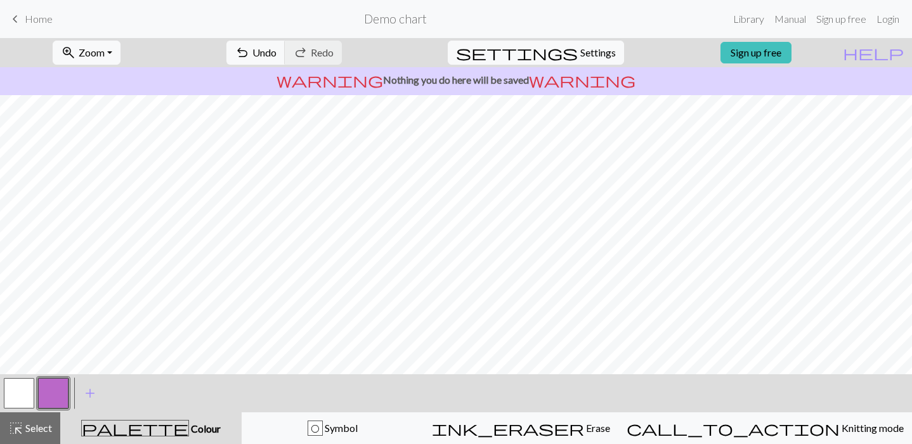
click at [225, 84] on p "warning Nothing you do here will be saved warning" at bounding box center [456, 79] width 902 height 15
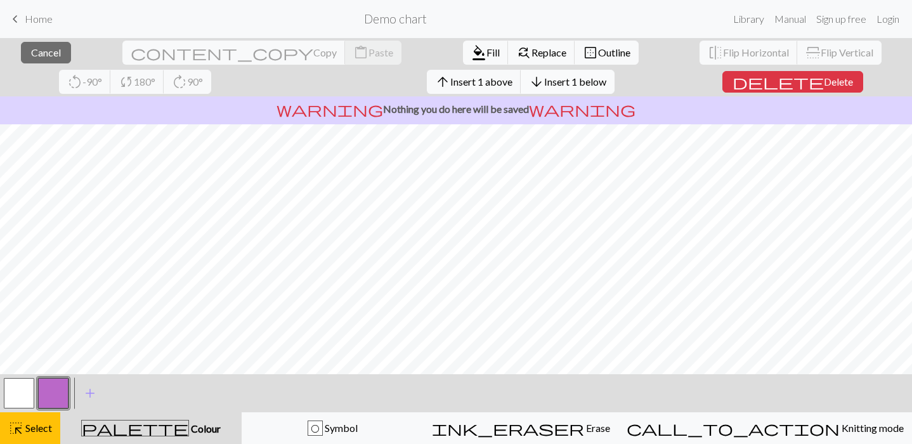
click at [544, 75] on span "Insert 1 below" at bounding box center [575, 81] width 62 height 12
click at [544, 83] on span "Insert 1 below" at bounding box center [575, 81] width 62 height 12
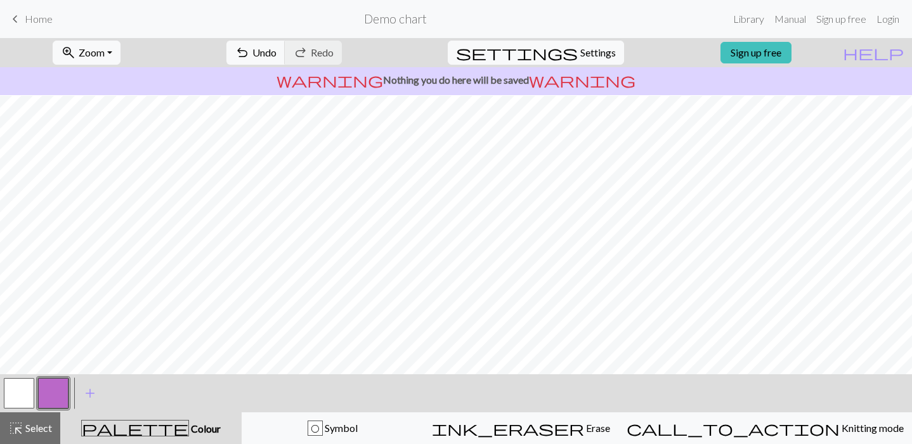
scroll to position [209, 0]
click at [44, 426] on span "Select" at bounding box center [37, 428] width 29 height 12
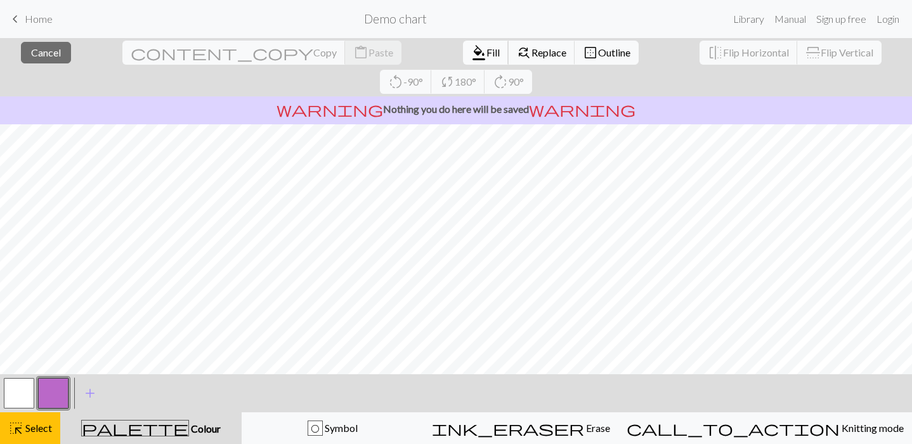
click at [471, 45] on span "format_color_fill" at bounding box center [478, 53] width 15 height 18
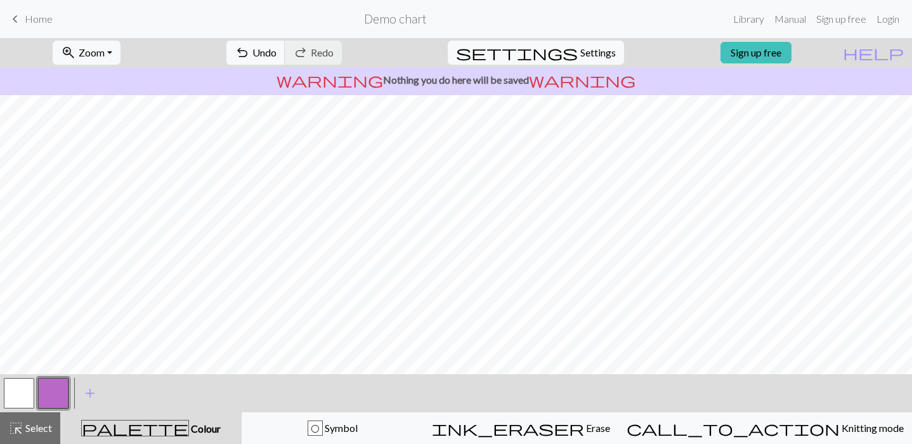
click at [26, 399] on button "button" at bounding box center [19, 393] width 30 height 30
click at [11, 431] on span "highlight_alt" at bounding box center [15, 428] width 15 height 18
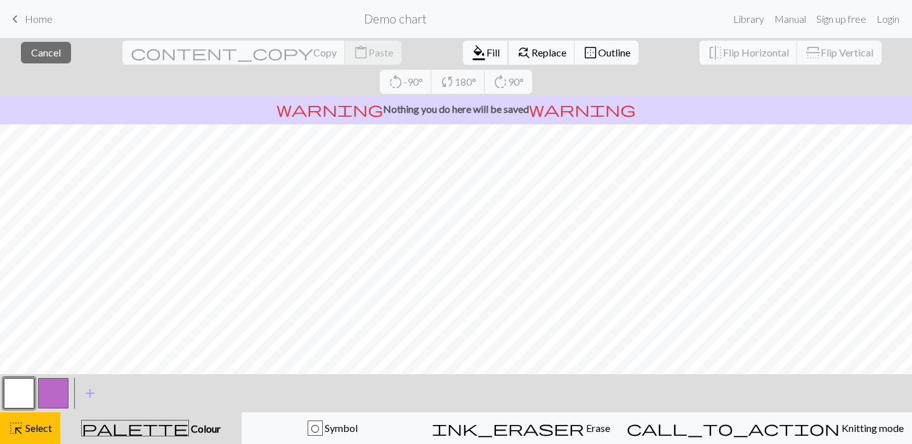
click at [471, 53] on span "format_color_fill" at bounding box center [478, 53] width 15 height 18
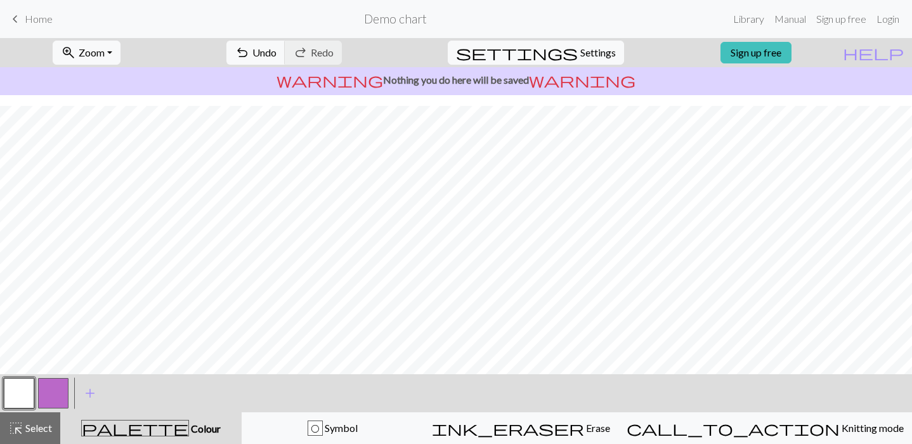
scroll to position [62, 0]
click at [61, 400] on button "button" at bounding box center [53, 393] width 30 height 30
click at [1, 403] on div "< > add Add a colour" at bounding box center [456, 393] width 912 height 38
click at [23, 396] on button "button" at bounding box center [19, 393] width 30 height 30
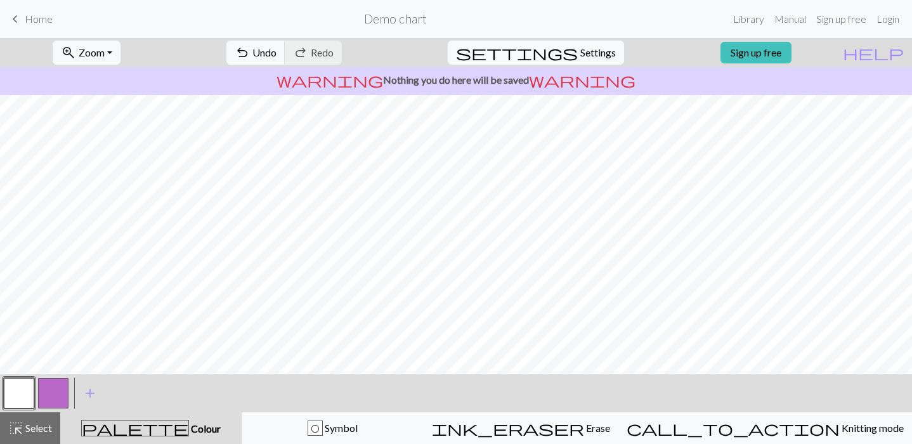
click at [57, 399] on button "button" at bounding box center [53, 393] width 30 height 30
click at [121, 55] on button "zoom_in Zoom Zoom" at bounding box center [87, 53] width 68 height 24
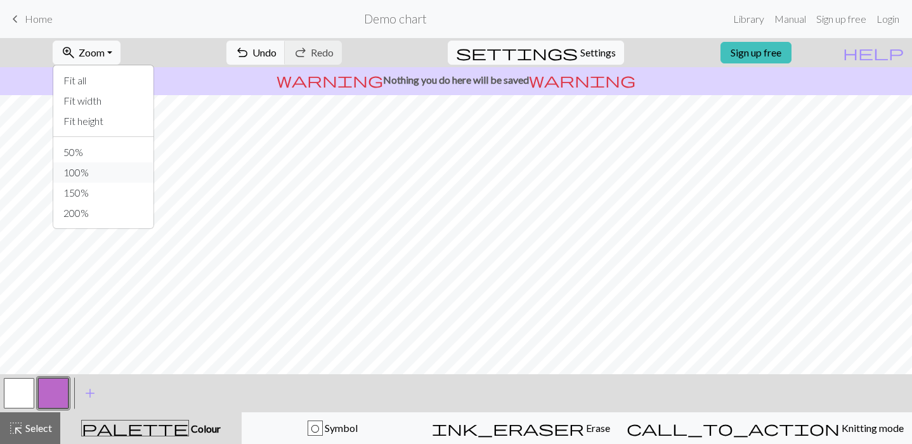
click at [107, 169] on button "100%" at bounding box center [103, 172] width 100 height 20
click at [121, 52] on button "zoom_in Zoom Zoom" at bounding box center [87, 53] width 68 height 24
click at [106, 152] on button "50%" at bounding box center [103, 152] width 100 height 20
click at [121, 51] on button "zoom_in Zoom Zoom" at bounding box center [87, 53] width 68 height 24
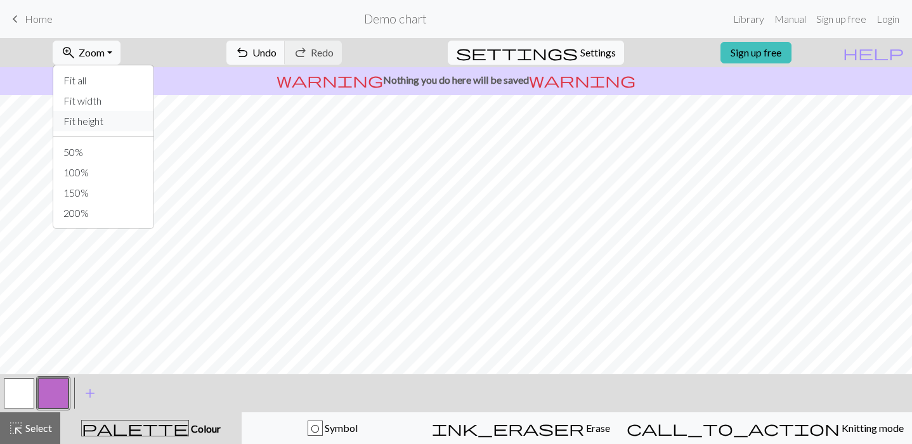
click at [120, 119] on button "Fit height" at bounding box center [103, 121] width 100 height 20
click at [28, 390] on button "button" at bounding box center [19, 393] width 30 height 30
